Goal: Task Accomplishment & Management: Complete application form

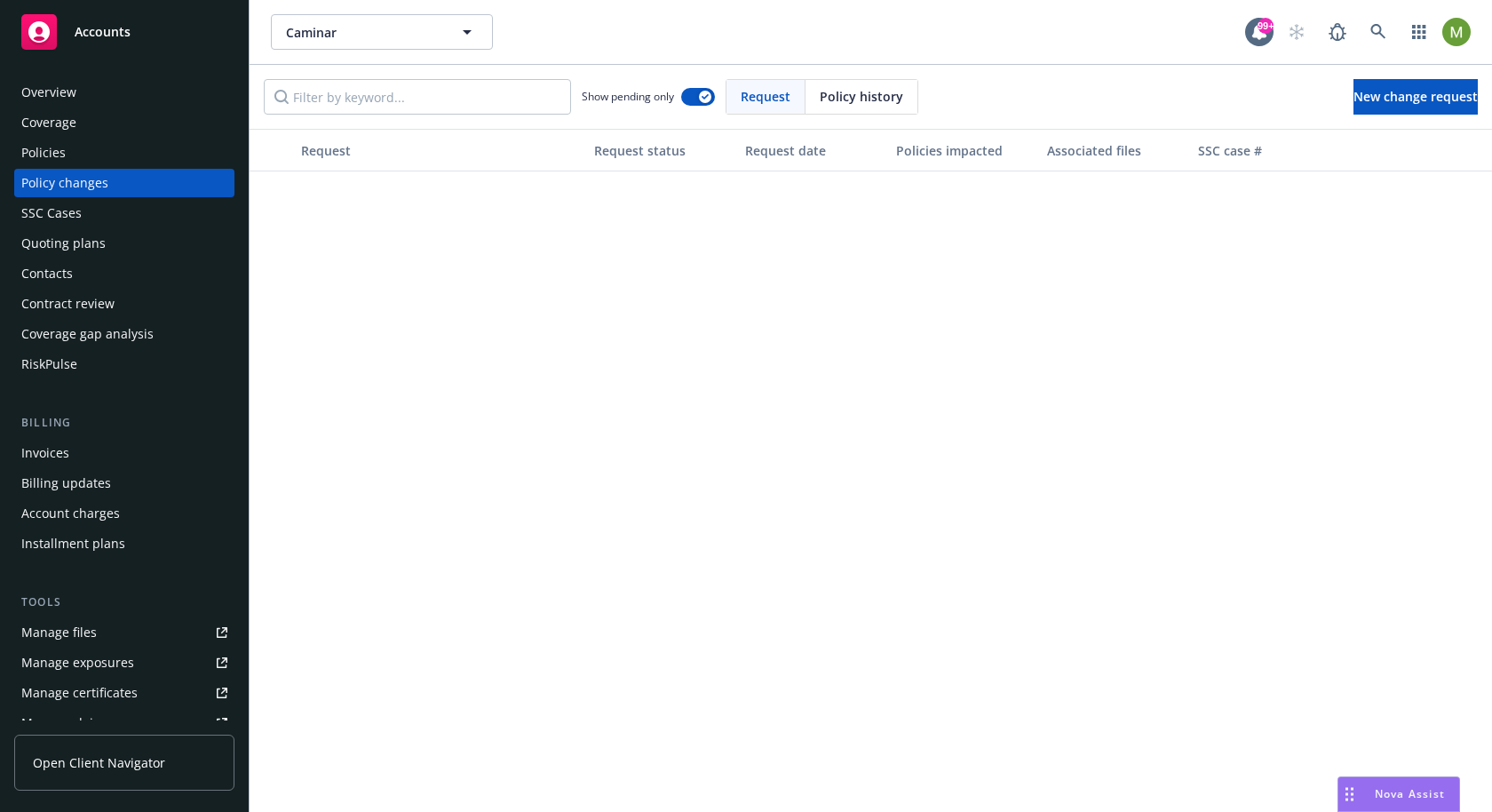
scroll to position [1167, 0]
